Goal: Find specific page/section: Find specific page/section

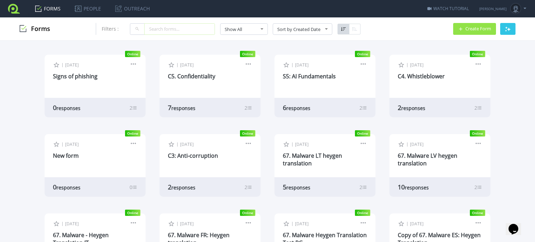
click at [166, 25] on input "text" at bounding box center [179, 28] width 71 height 11
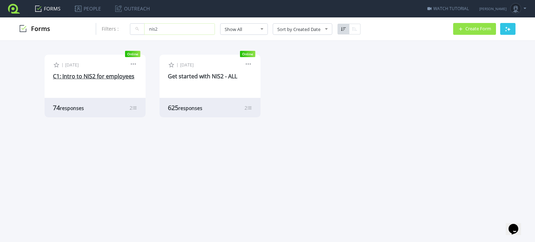
type input "nis2"
click at [99, 74] on link "C1: Intro to NIS2 for employees" at bounding box center [93, 76] width 81 height 8
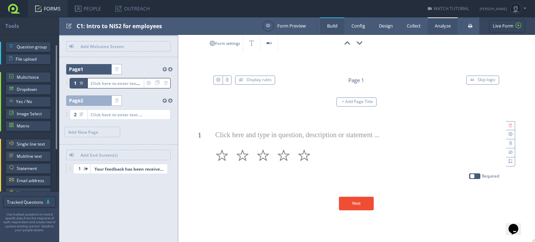
click at [436, 23] on link "Analyze" at bounding box center [443, 25] width 30 height 17
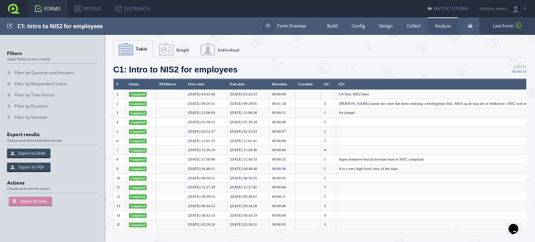
click at [49, 7] on link "FORMS" at bounding box center [48, 8] width 40 height 17
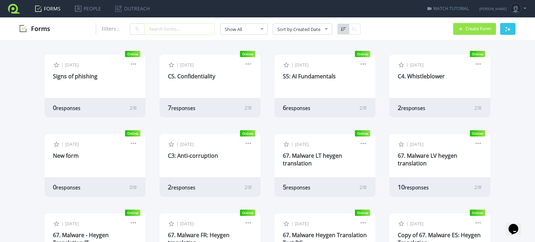
click at [166, 31] on input "text" at bounding box center [179, 28] width 71 height 11
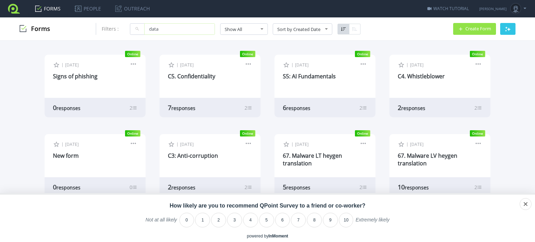
click at [171, 25] on input "data" at bounding box center [179, 28] width 71 height 11
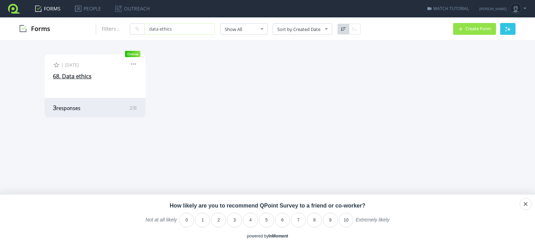
type input "data ethics"
click at [72, 76] on link "68. Data ethics" at bounding box center [72, 76] width 39 height 8
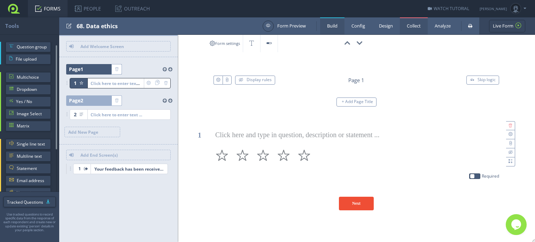
click at [422, 20] on link "Collect" at bounding box center [414, 25] width 28 height 17
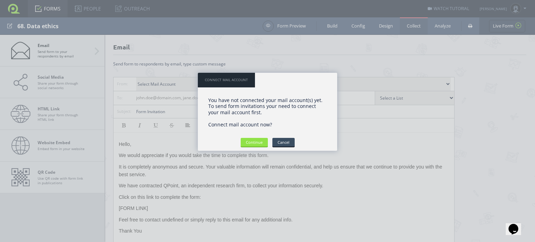
click at [281, 136] on div "You have not connected your mail account(s) yet. To send form invitations your …" at bounding box center [267, 119] width 139 height 64
click at [285, 141] on input "Cancel" at bounding box center [283, 142] width 22 height 9
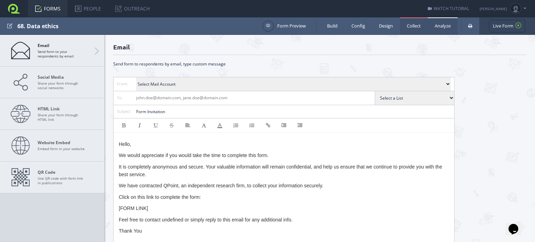
click at [438, 23] on link "Analyze" at bounding box center [443, 25] width 30 height 17
